Goal: Task Accomplishment & Management: Manage account settings

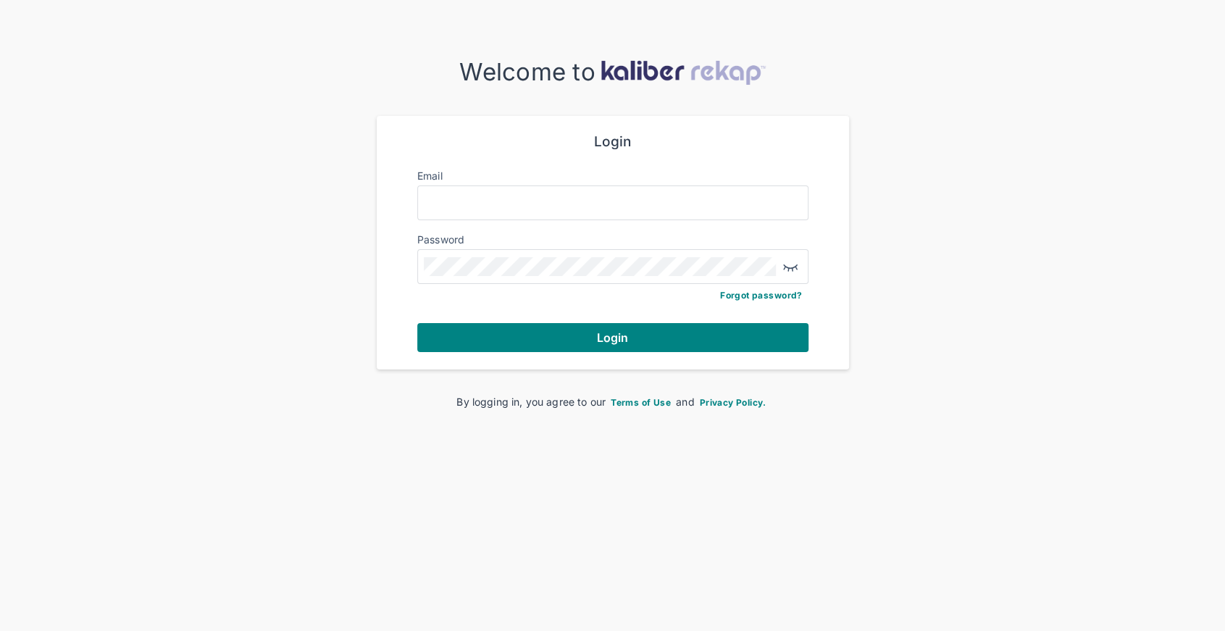
click at [616, 192] on div at bounding box center [612, 202] width 391 height 35
click at [615, 199] on input "Email" at bounding box center [613, 202] width 378 height 19
type input "**********"
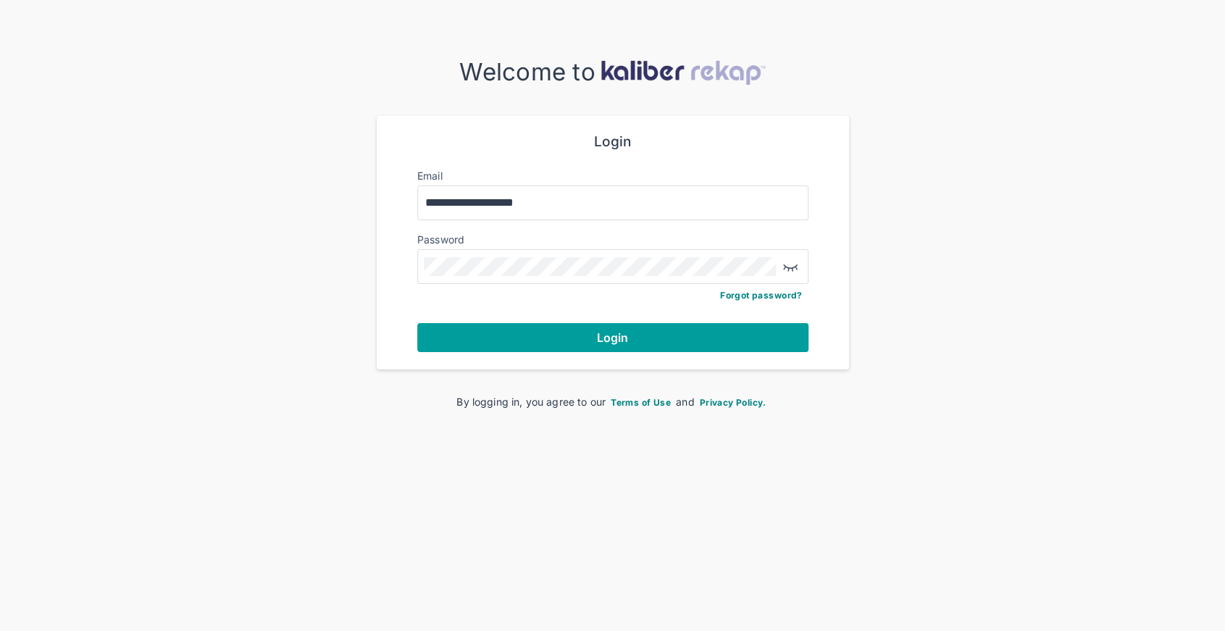
click at [624, 342] on span "Login" at bounding box center [613, 337] width 32 height 14
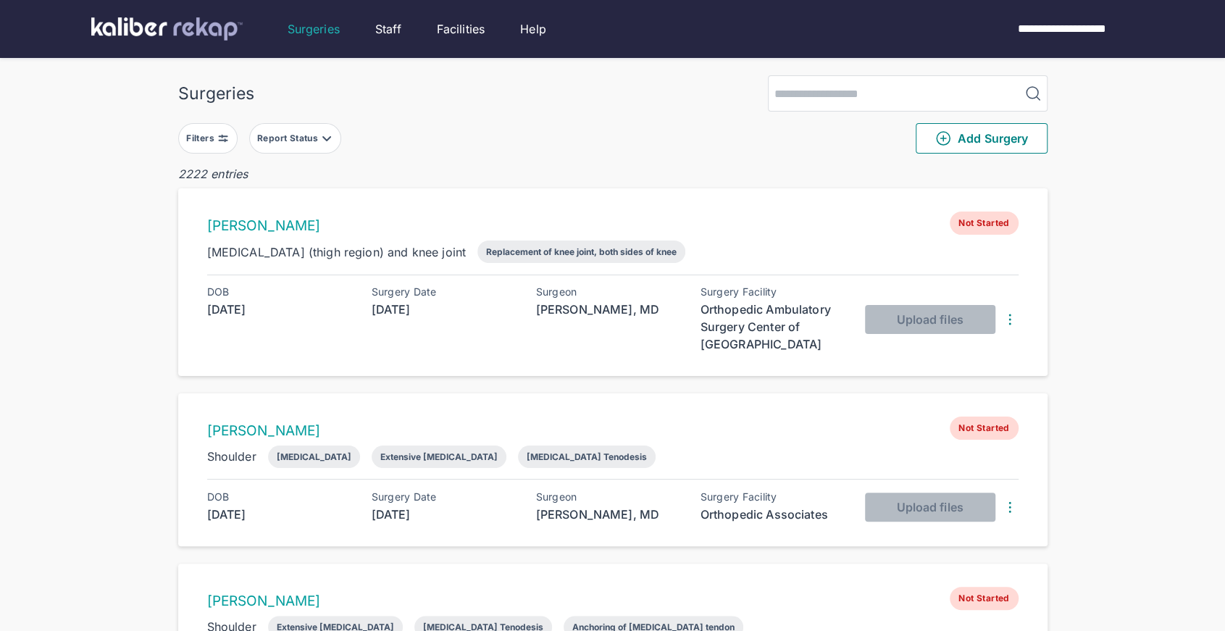
click at [207, 146] on button "Filters" at bounding box center [207, 138] width 59 height 30
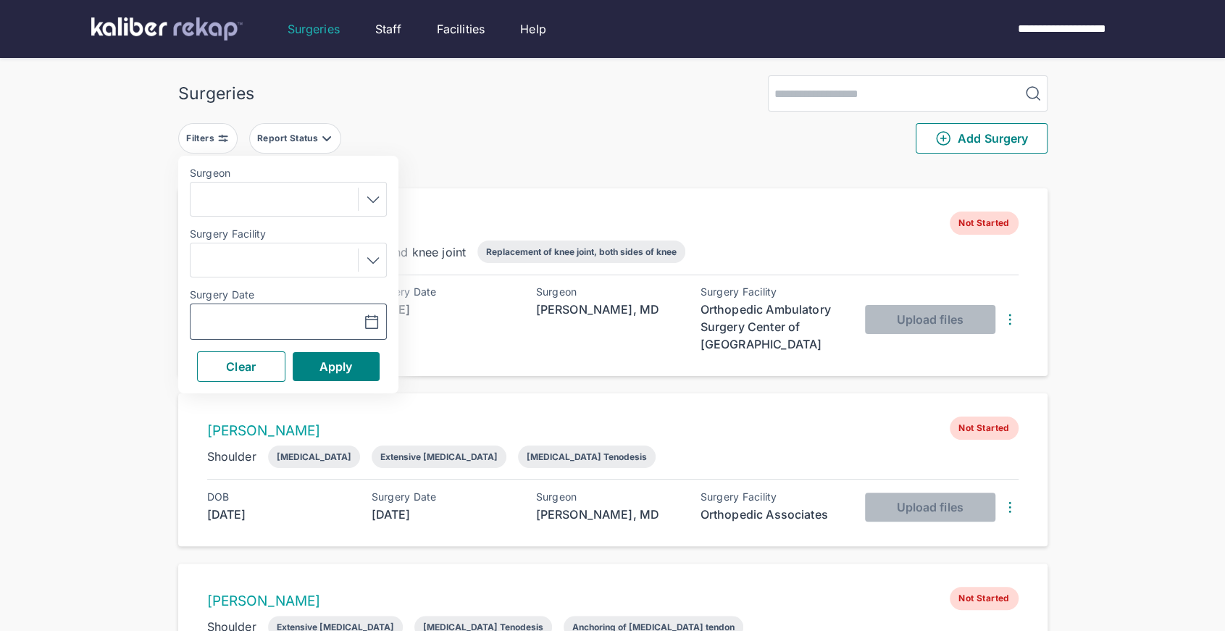
click at [370, 318] on icon "button" at bounding box center [371, 322] width 17 height 17
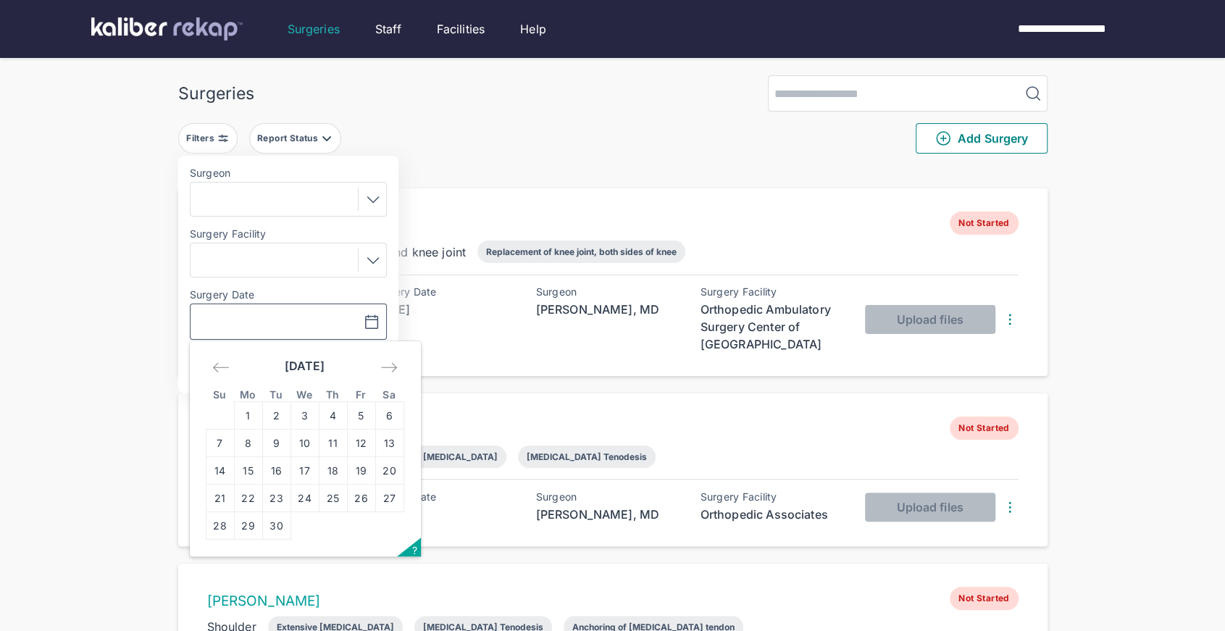
drag, startPoint x: 278, startPoint y: 475, endPoint x: 307, endPoint y: 449, distance: 39.0
click at [278, 475] on td "16" at bounding box center [276, 471] width 28 height 28
type input "**********"
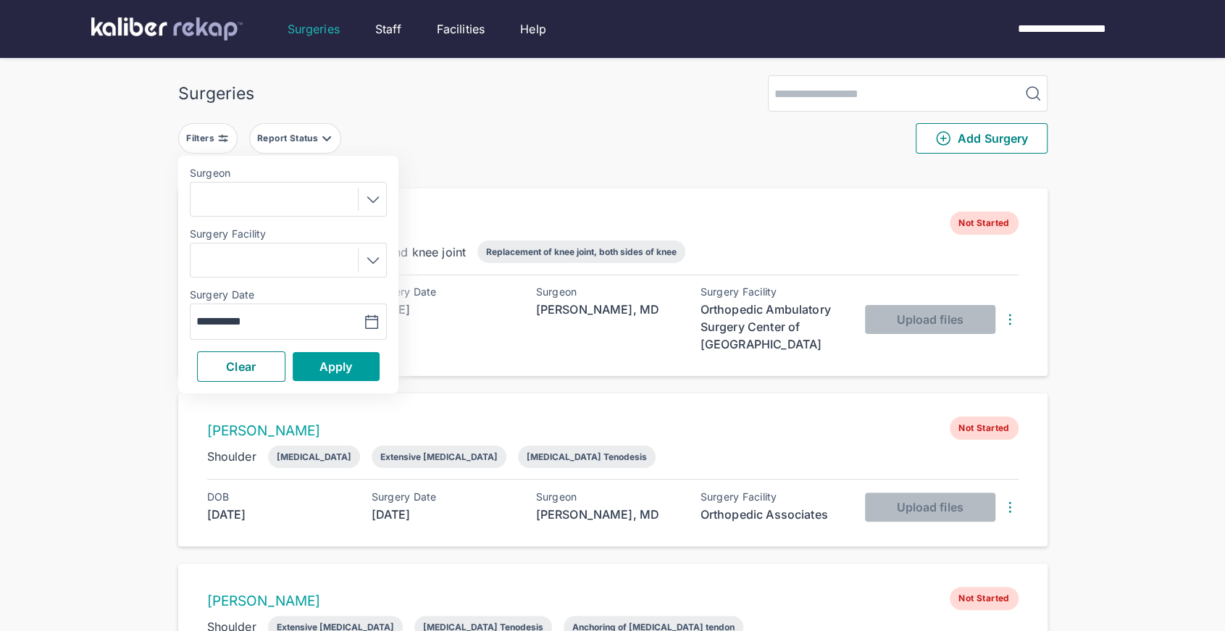
click at [349, 372] on button "Apply" at bounding box center [336, 366] width 87 height 29
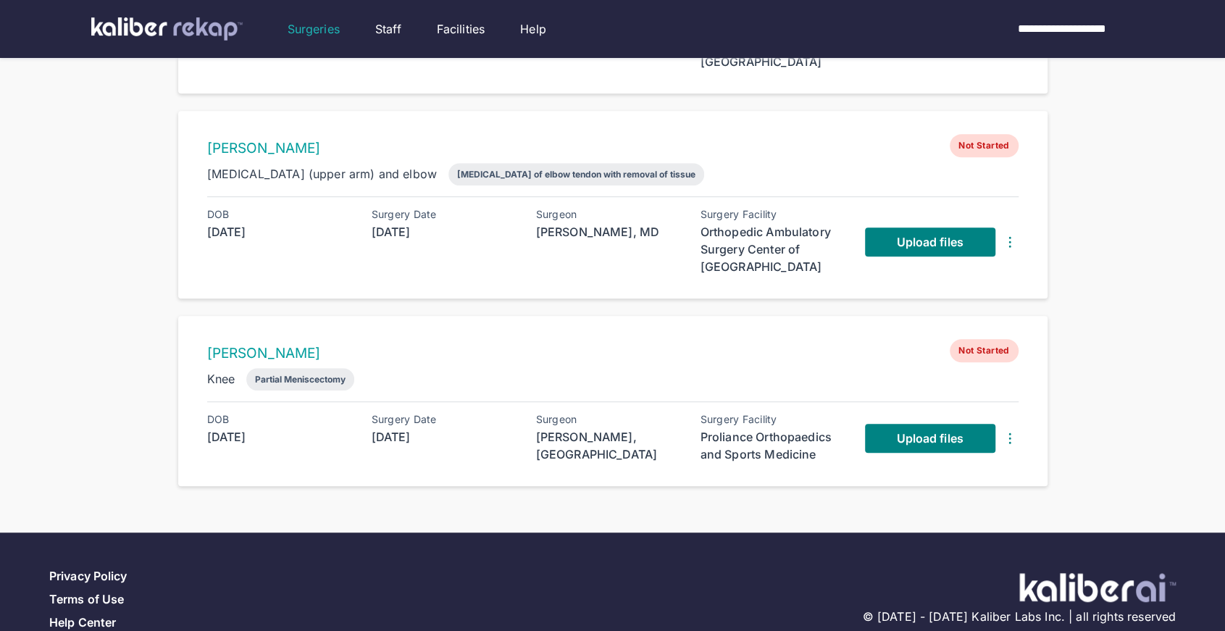
scroll to position [517, 0]
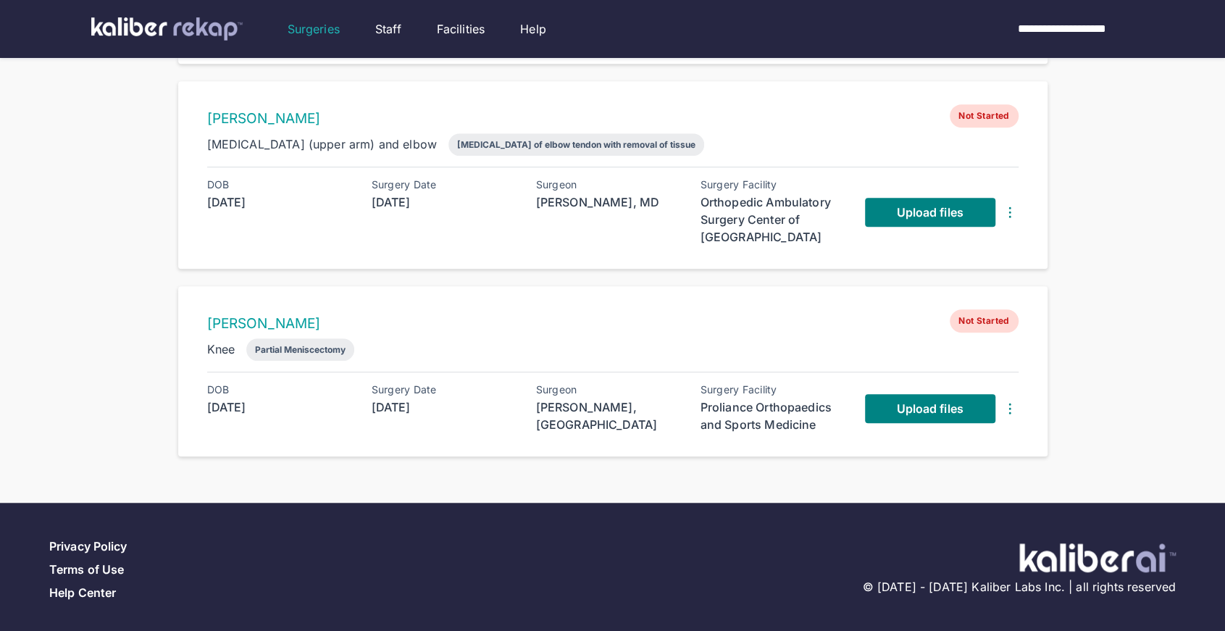
click at [1016, 407] on img at bounding box center [1009, 408] width 17 height 17
click at [977, 419] on button "Delete Surgery" at bounding box center [943, 436] width 164 height 35
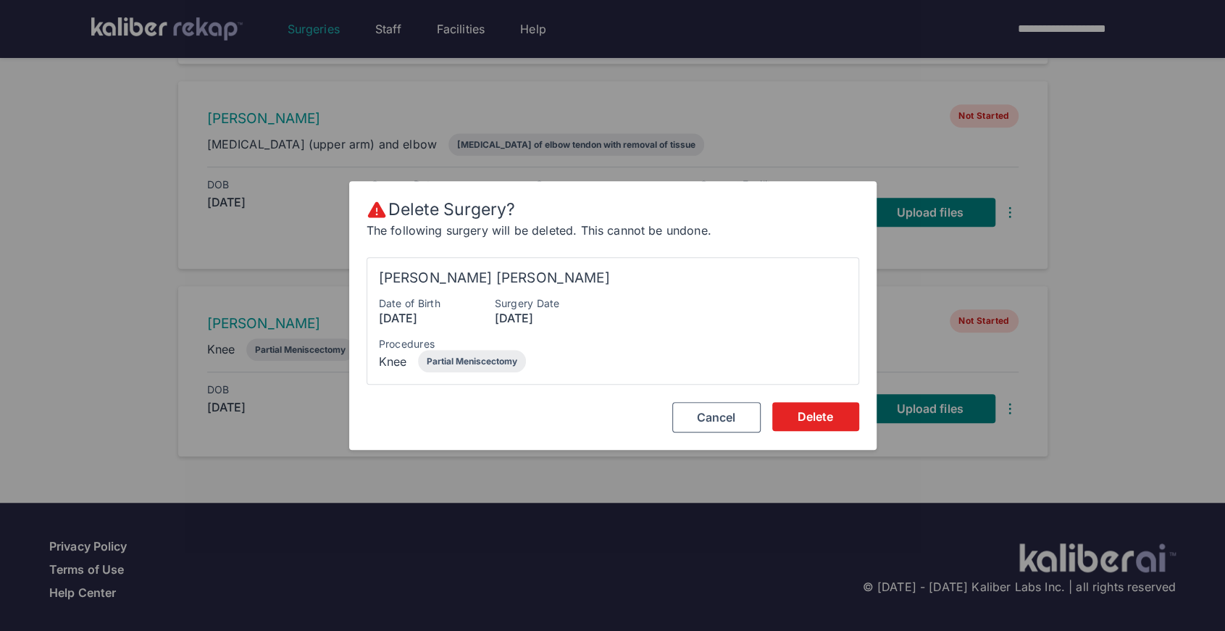
click at [814, 422] on span "Delete" at bounding box center [816, 416] width 36 height 14
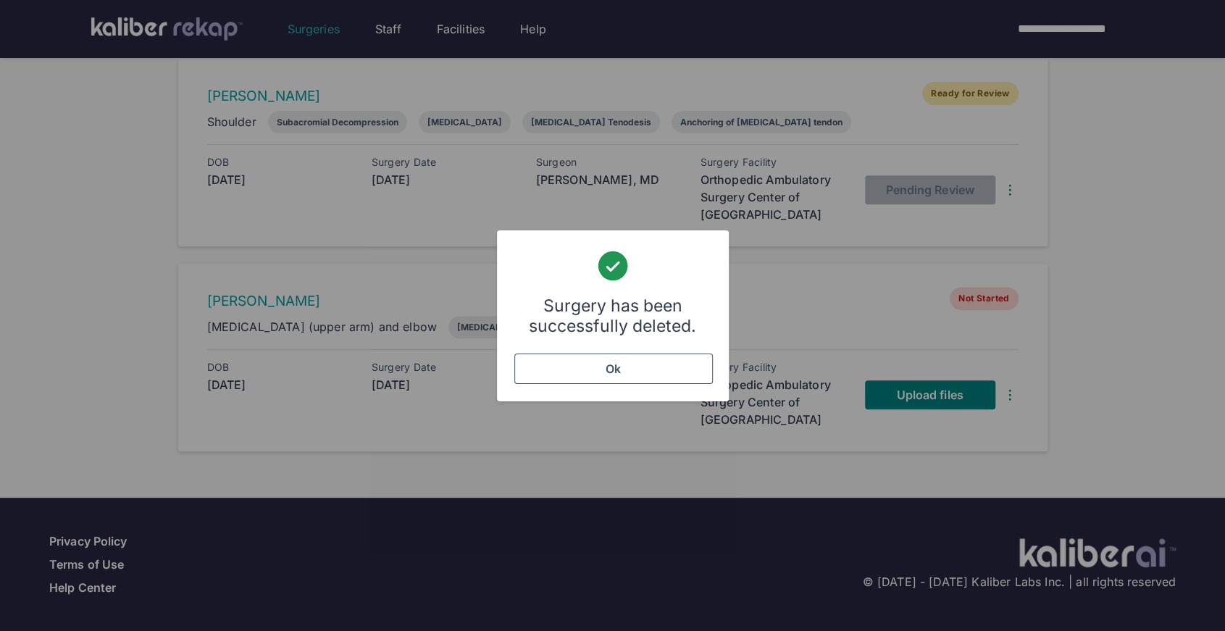
scroll to position [330, 0]
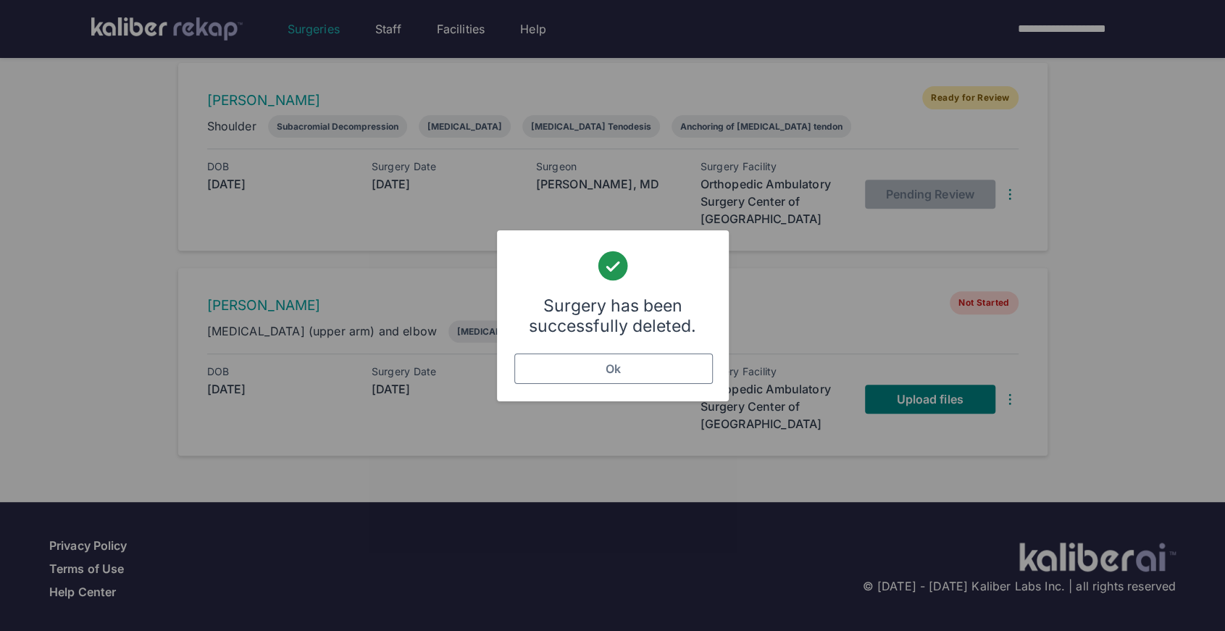
click at [565, 362] on button "Ok" at bounding box center [613, 369] width 198 height 30
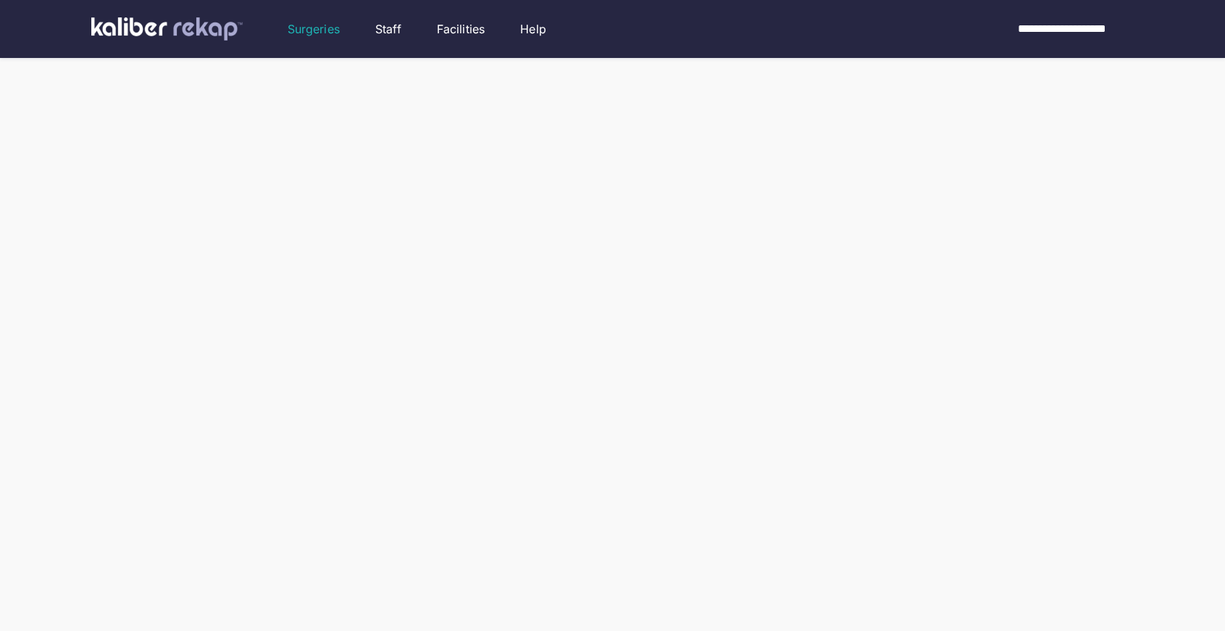
scroll to position [3, 0]
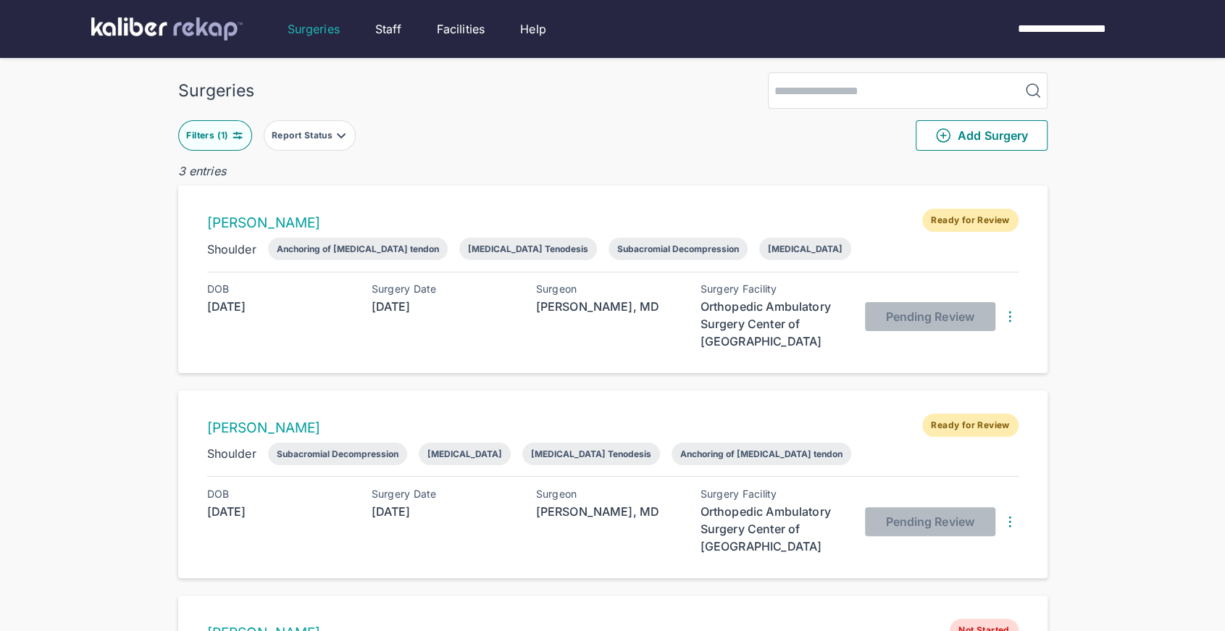
click at [225, 150] on div "Filters ( 1 ) Report Status Add Surgery" at bounding box center [612, 136] width 869 height 54
drag, startPoint x: 221, startPoint y: 136, endPoint x: 230, endPoint y: 143, distance: 11.3
click at [221, 136] on div "Filters ( 1 )" at bounding box center [208, 136] width 45 height 12
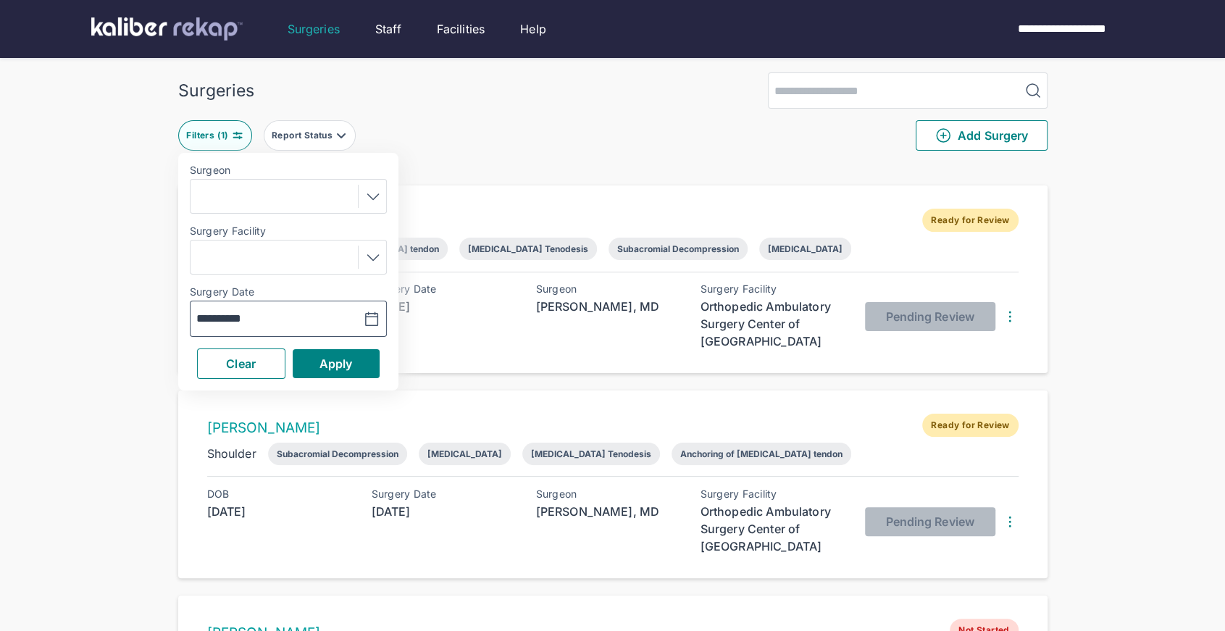
click at [378, 319] on icon "button" at bounding box center [371, 319] width 17 height 17
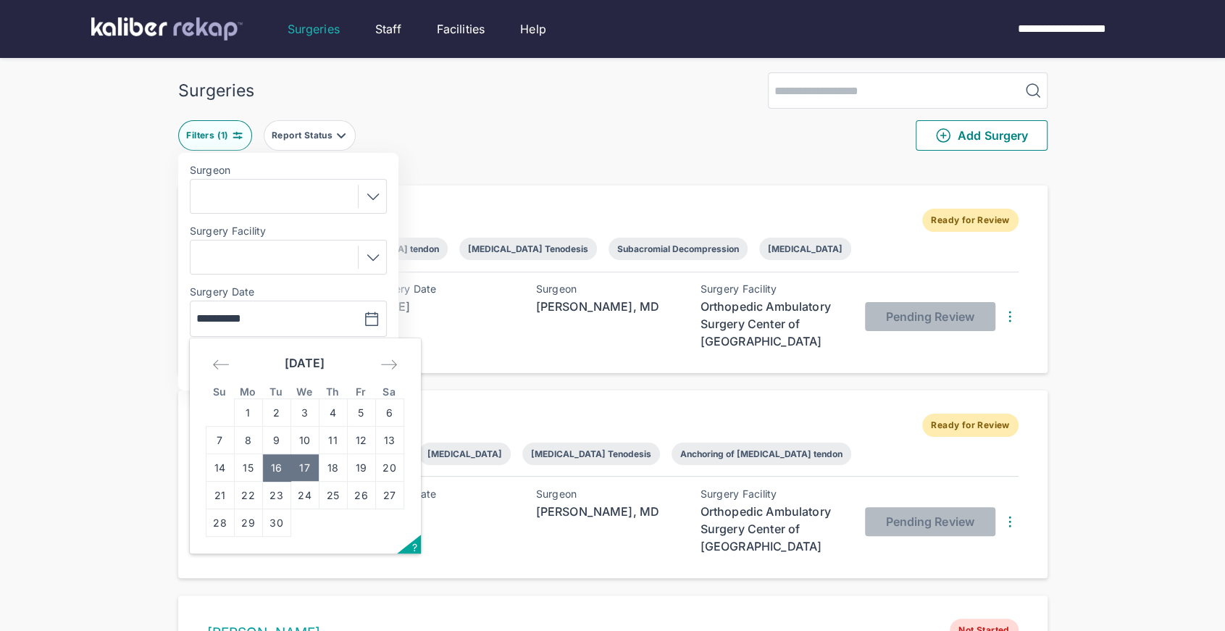
click at [309, 466] on td "17" at bounding box center [304, 468] width 28 height 28
type input "**********"
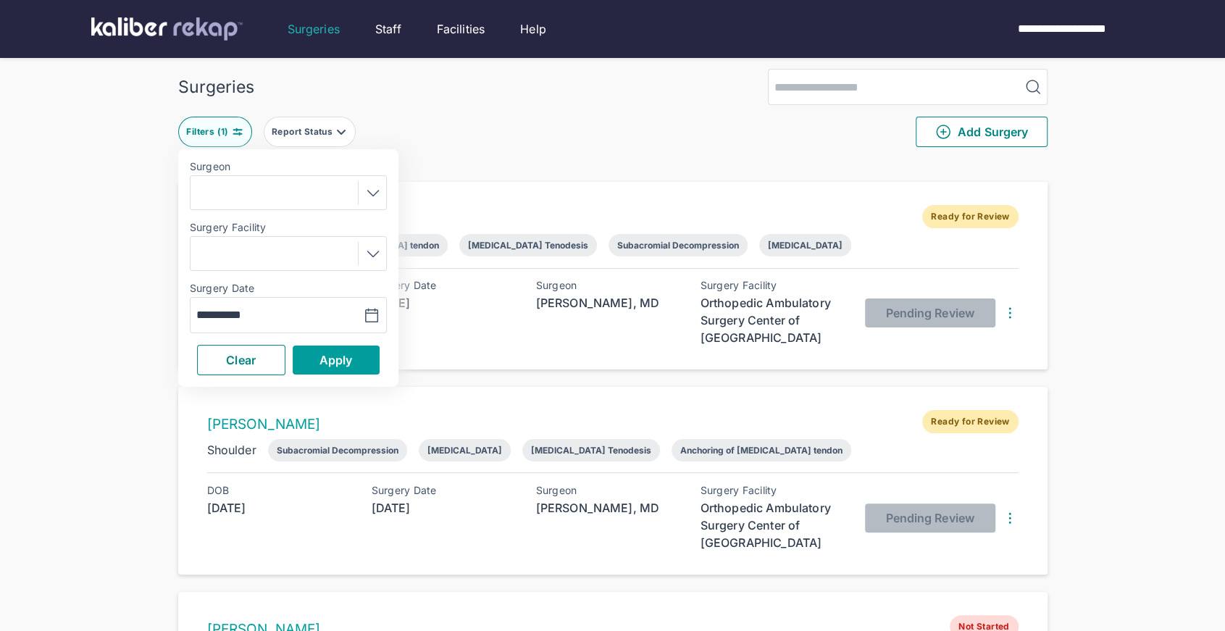
click at [318, 371] on button "Apply" at bounding box center [336, 360] width 87 height 29
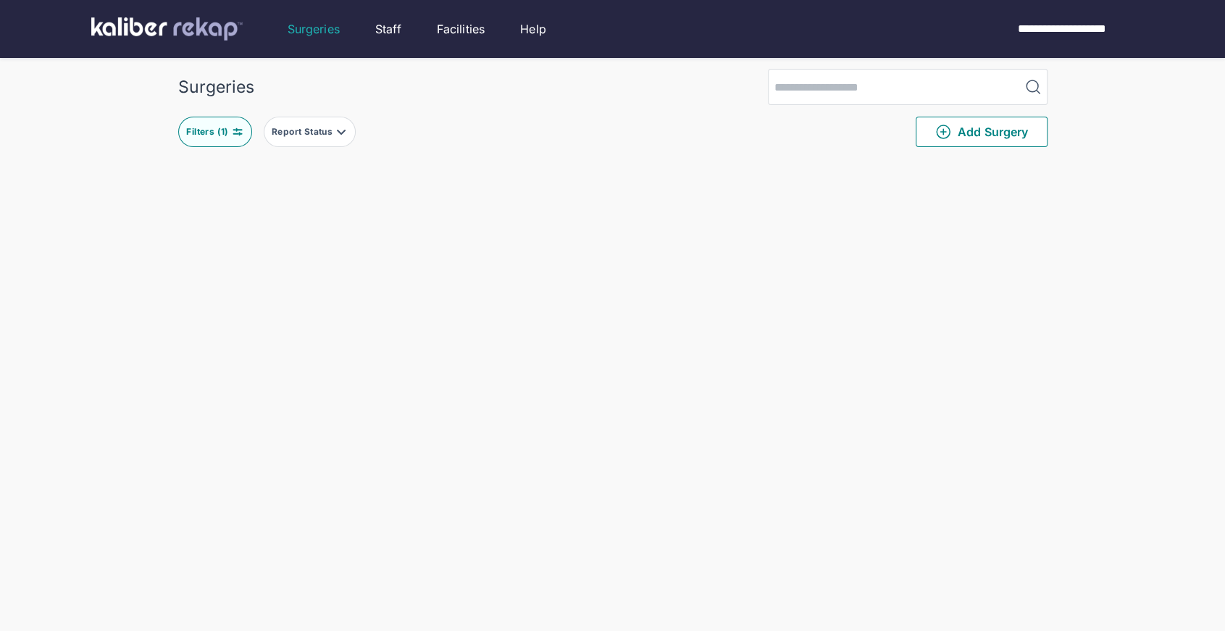
scroll to position [6, 0]
click at [237, 140] on button "Filters ( 1 )" at bounding box center [215, 132] width 74 height 30
click at [361, 306] on button "button" at bounding box center [335, 315] width 100 height 33
drag, startPoint x: 361, startPoint y: 465, endPoint x: 373, endPoint y: 409, distance: 57.1
click at [365, 459] on td "19" at bounding box center [361, 465] width 28 height 28
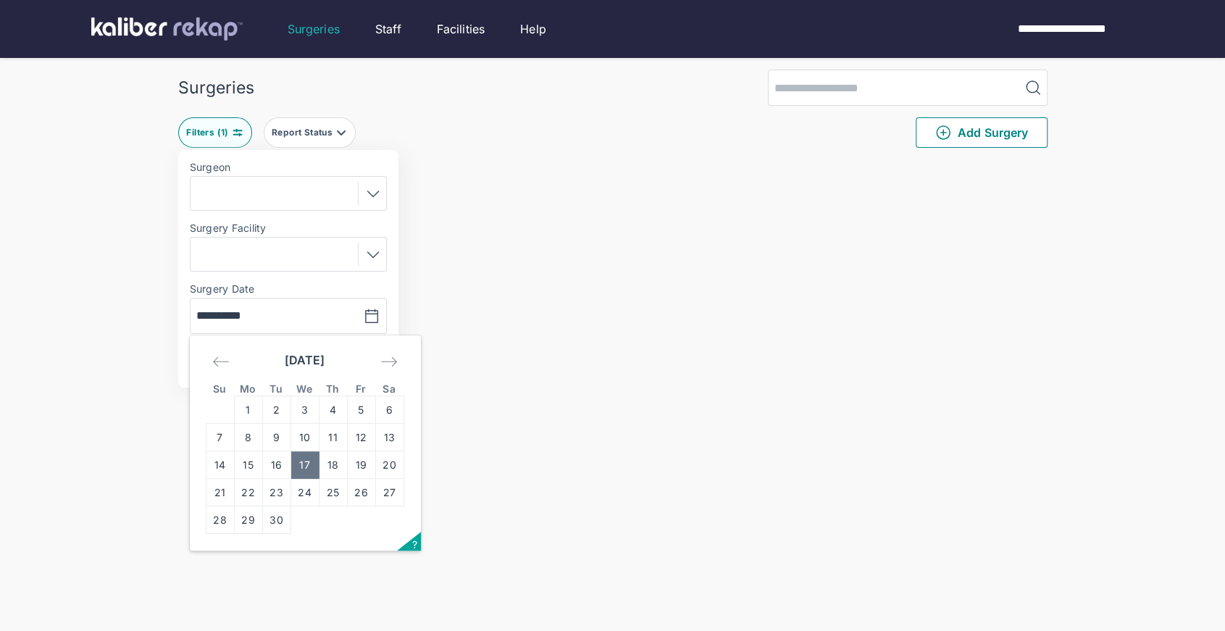
type input "**********"
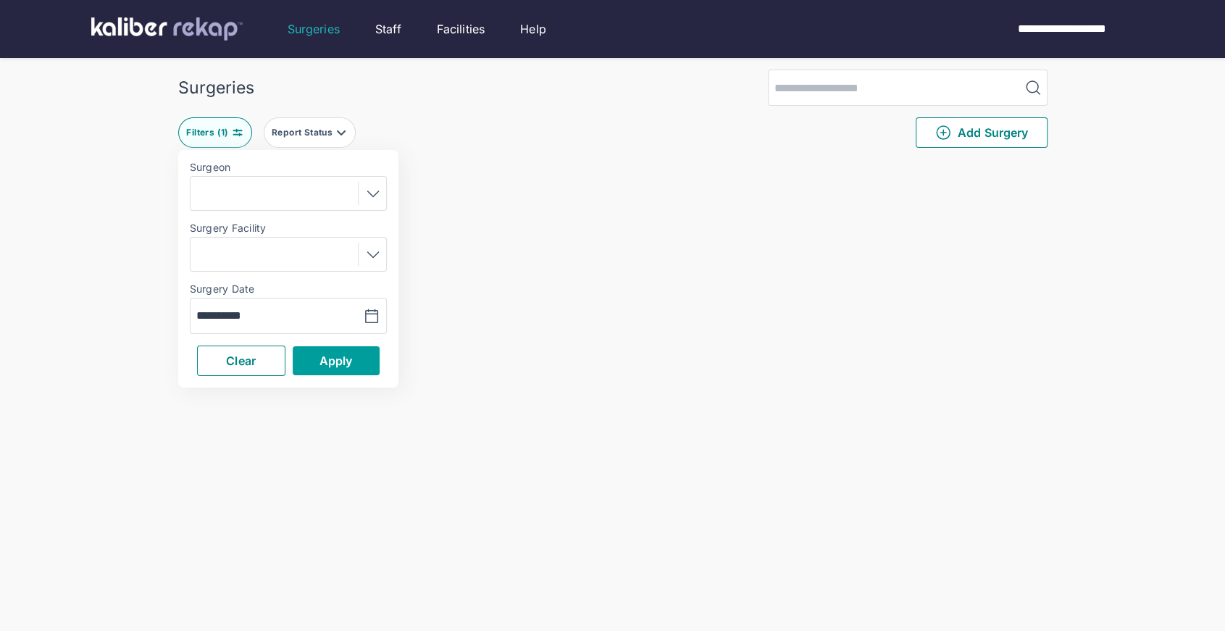
click at [348, 359] on span "Apply" at bounding box center [335, 361] width 33 height 14
